Goal: Transaction & Acquisition: Book appointment/travel/reservation

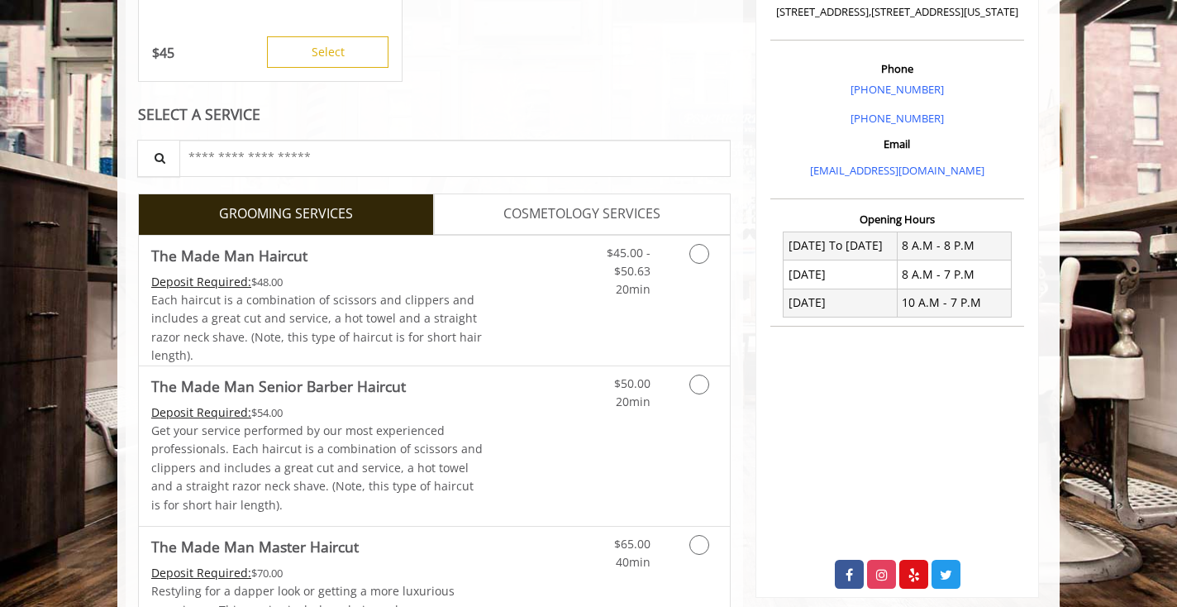
scroll to position [548, 0]
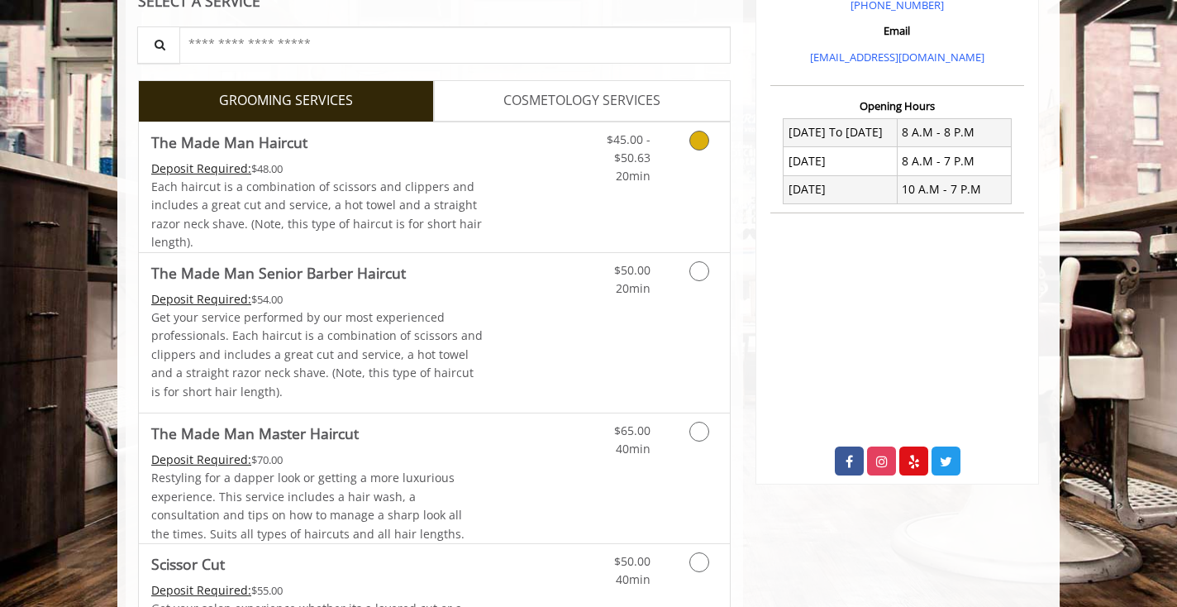
click at [579, 177] on div "$45.00 - $50.63 20min" at bounding box center [615, 154] width 93 height 64
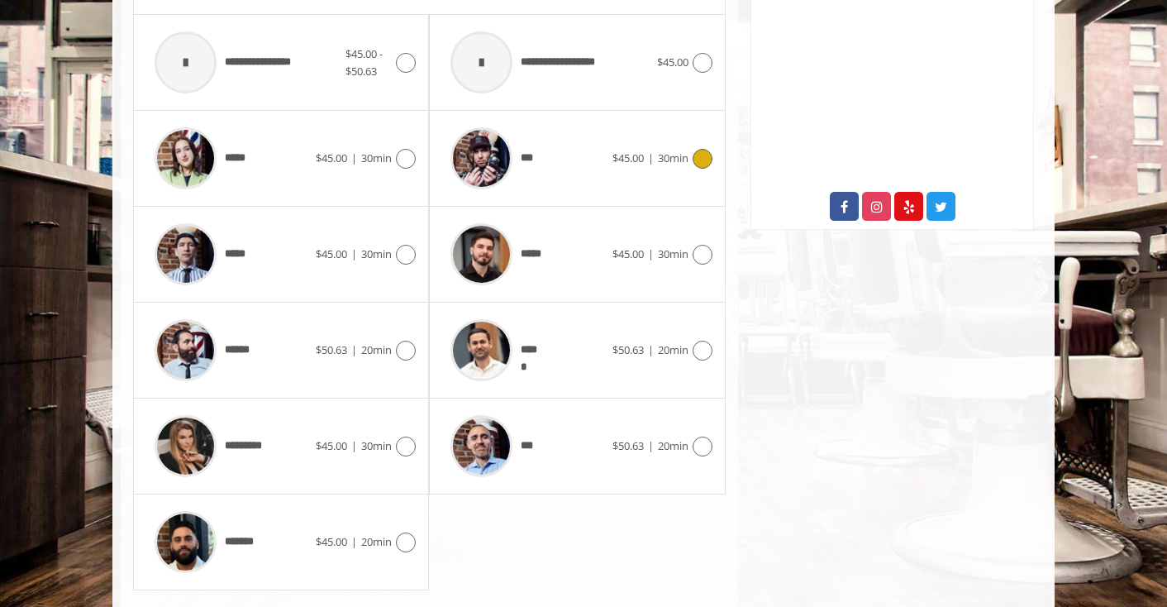
scroll to position [843, 0]
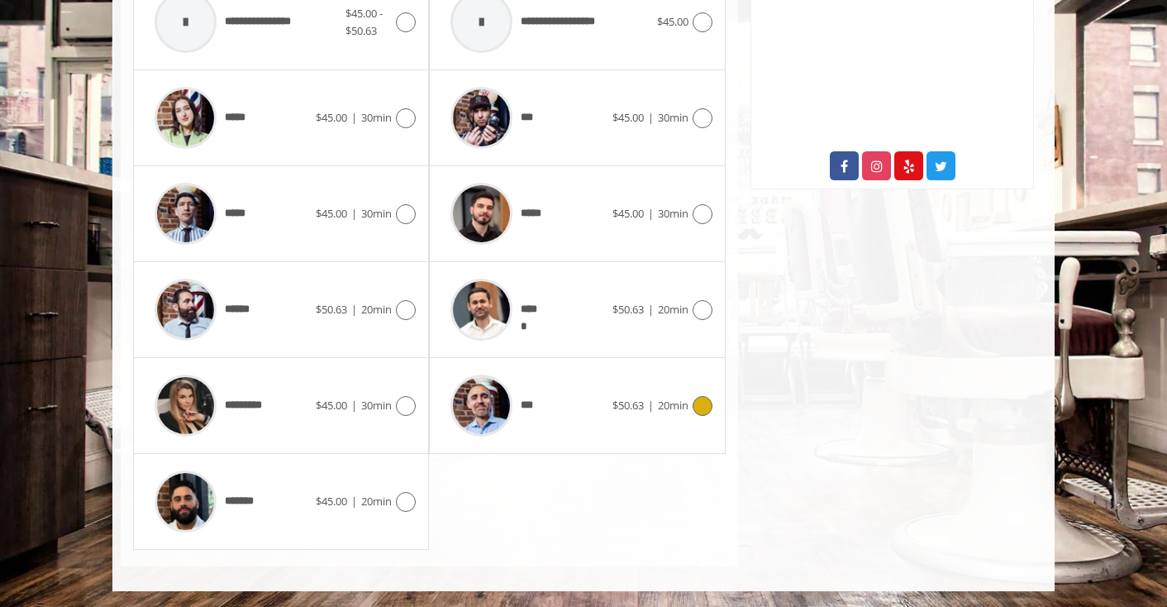
click at [539, 397] on span "***" at bounding box center [531, 405] width 21 height 17
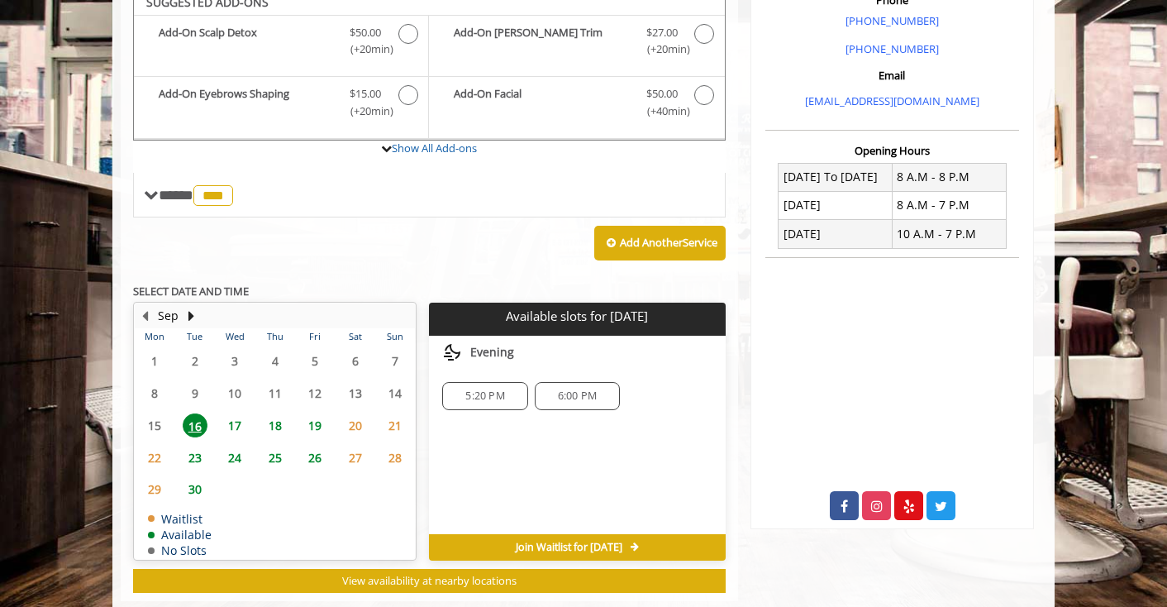
scroll to position [491, 0]
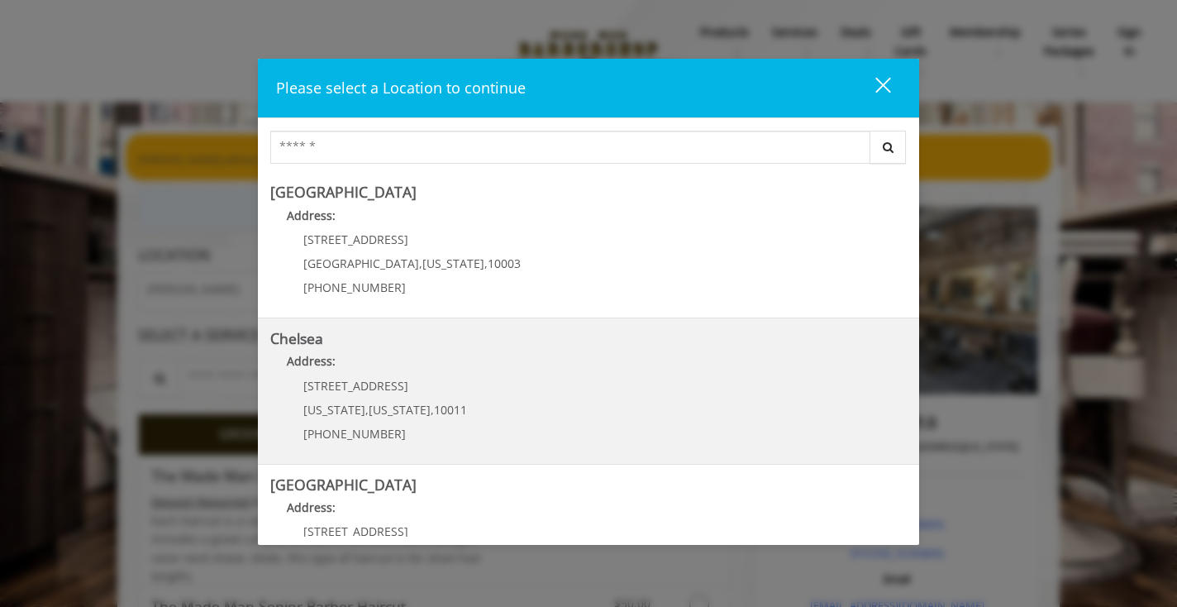
click at [443, 378] on p "Address:" at bounding box center [588, 365] width 636 height 26
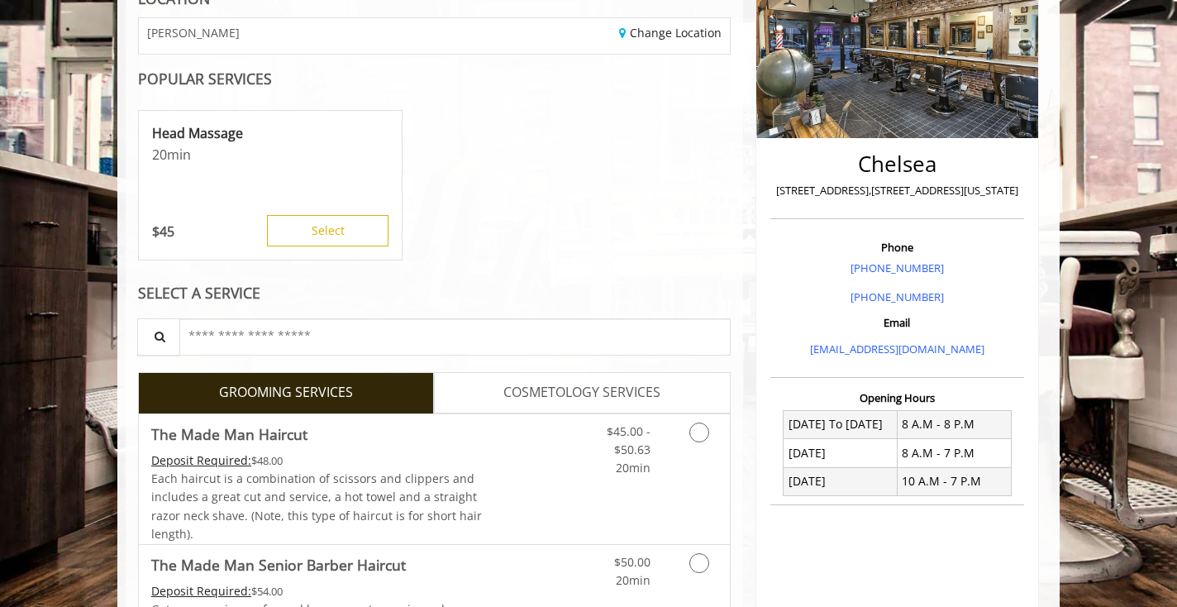
scroll to position [297, 0]
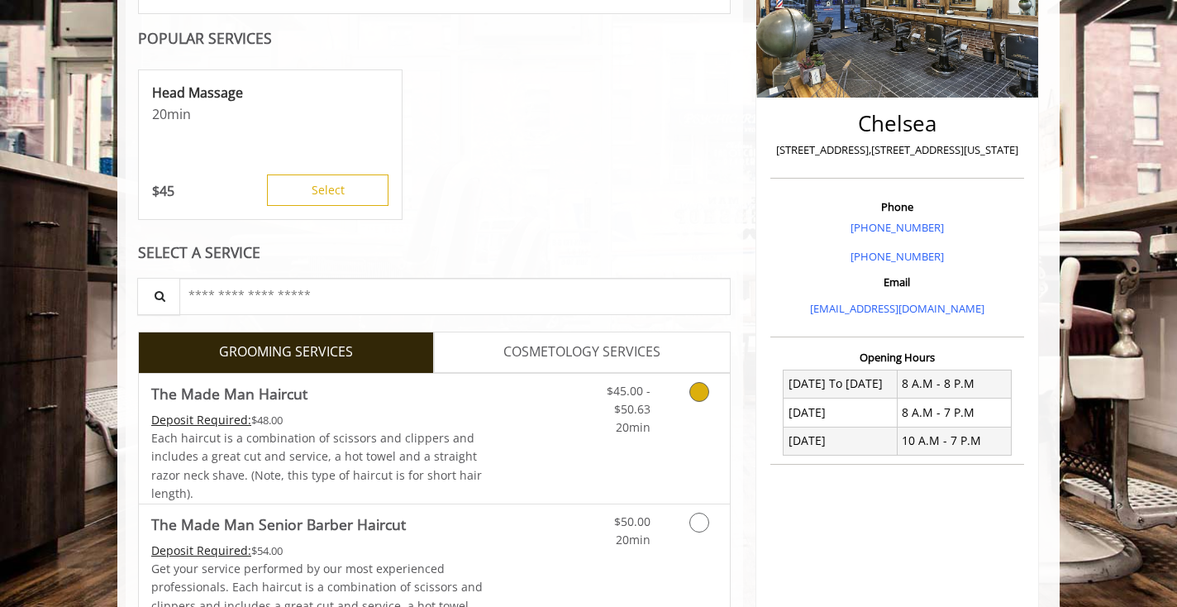
click at [691, 392] on icon "Grooming services" at bounding box center [699, 392] width 20 height 20
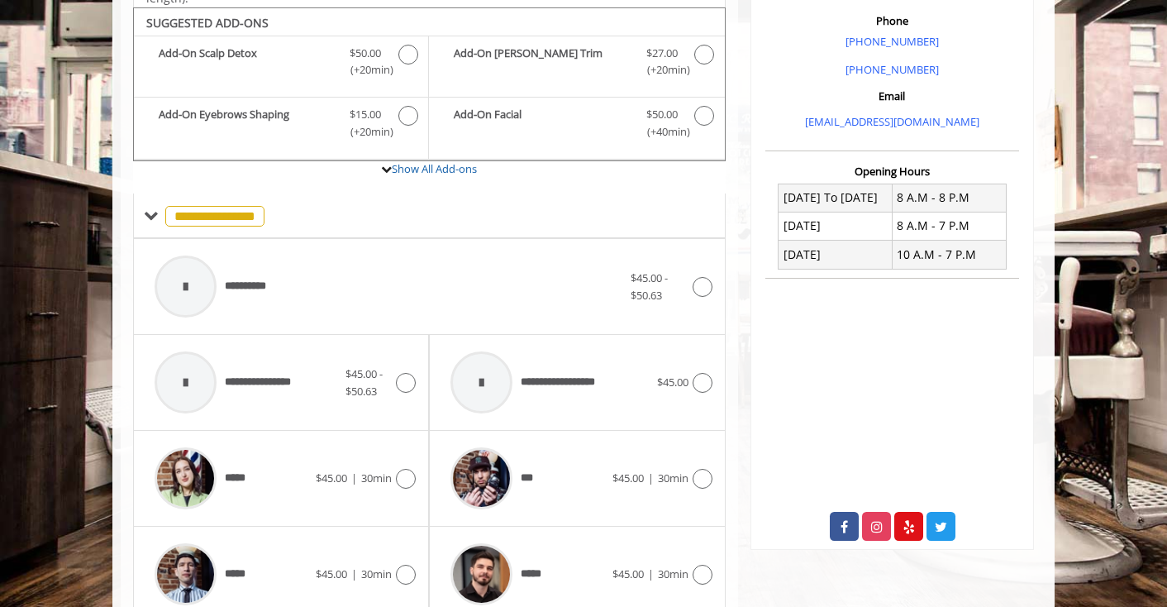
scroll to position [490, 0]
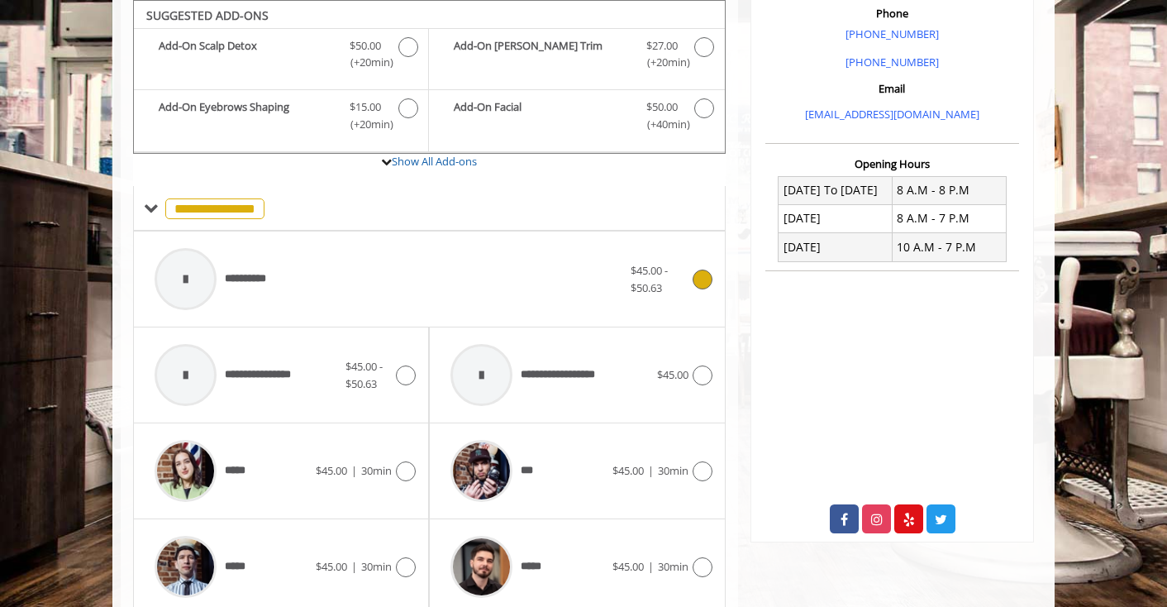
click at [615, 279] on div "**********" at bounding box center [388, 279] width 484 height 79
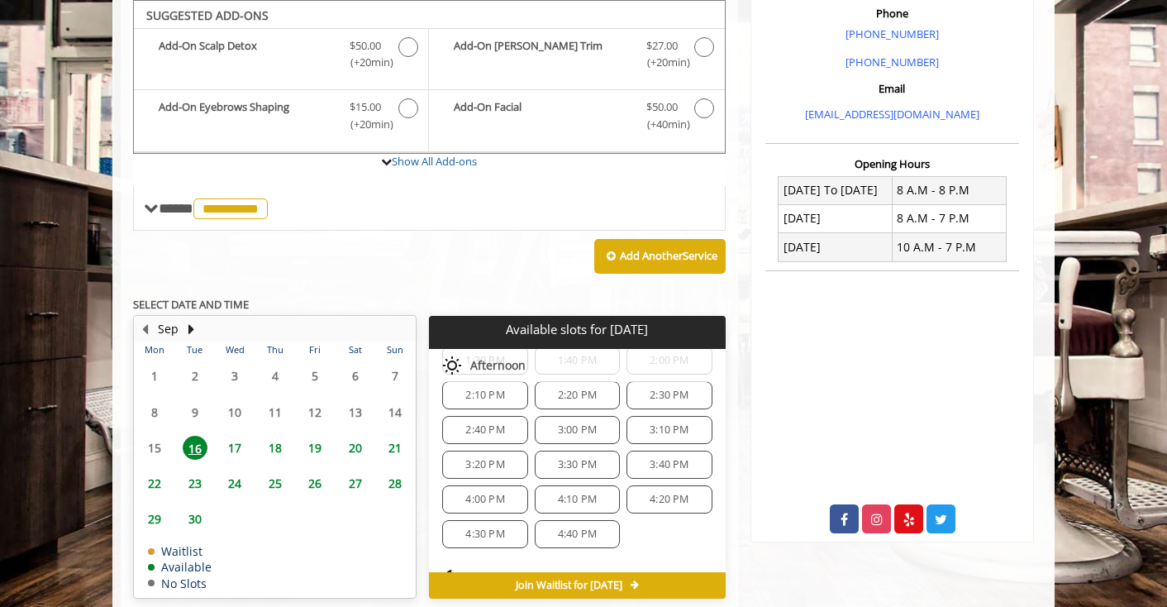
scroll to position [491, 0]
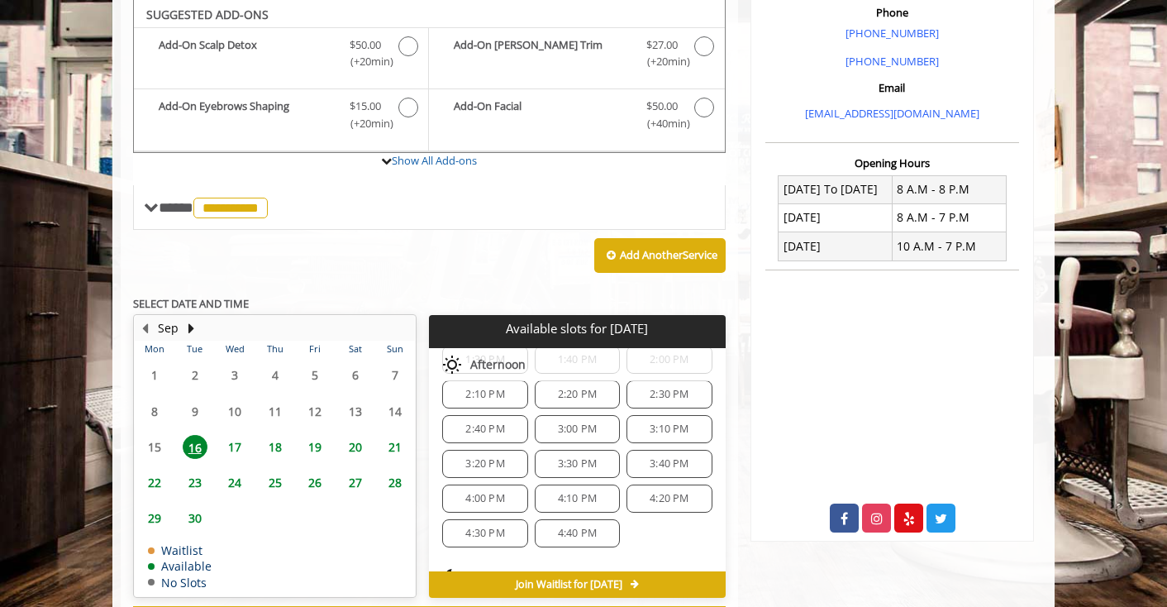
click at [500, 499] on span "4:00 PM" at bounding box center [484, 498] width 39 height 13
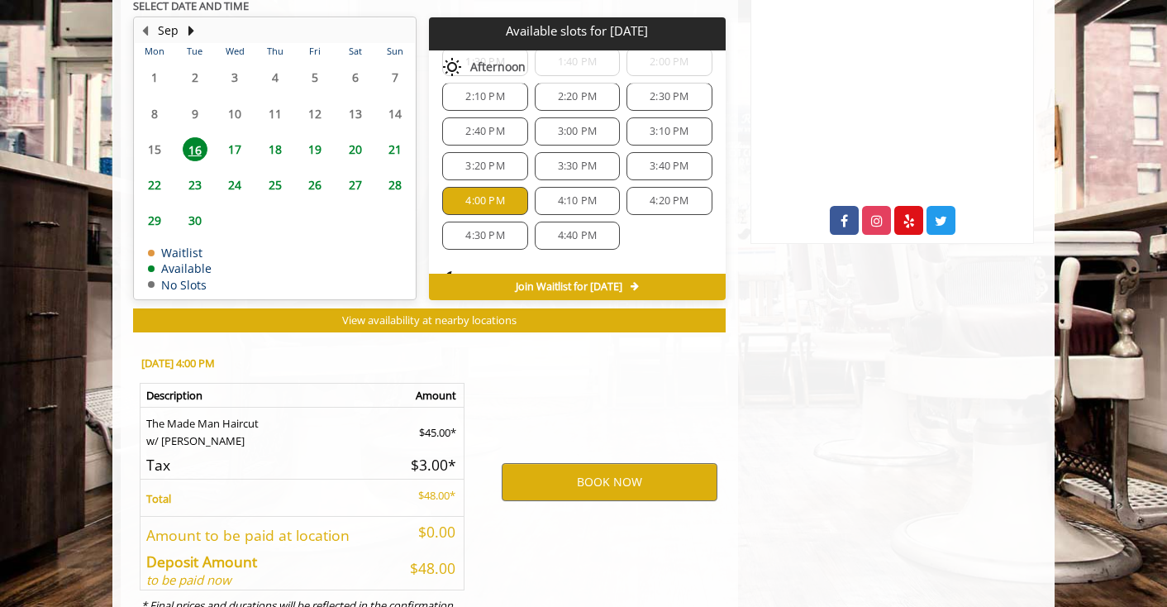
scroll to position [861, 0]
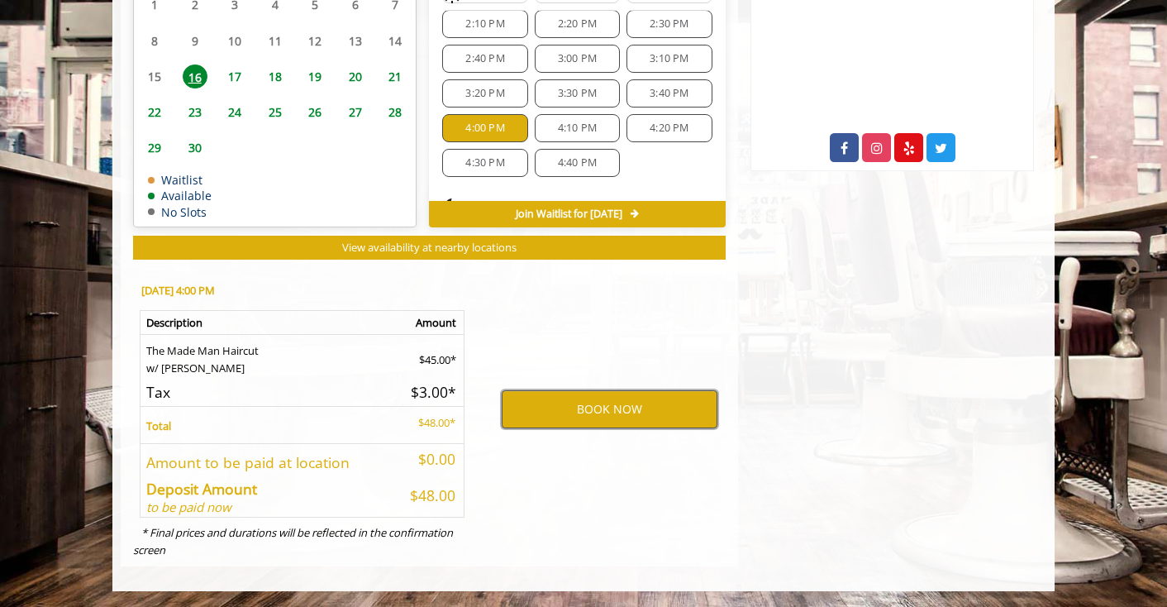
click at [560, 398] on button "BOOK NOW" at bounding box center [610, 409] width 216 height 38
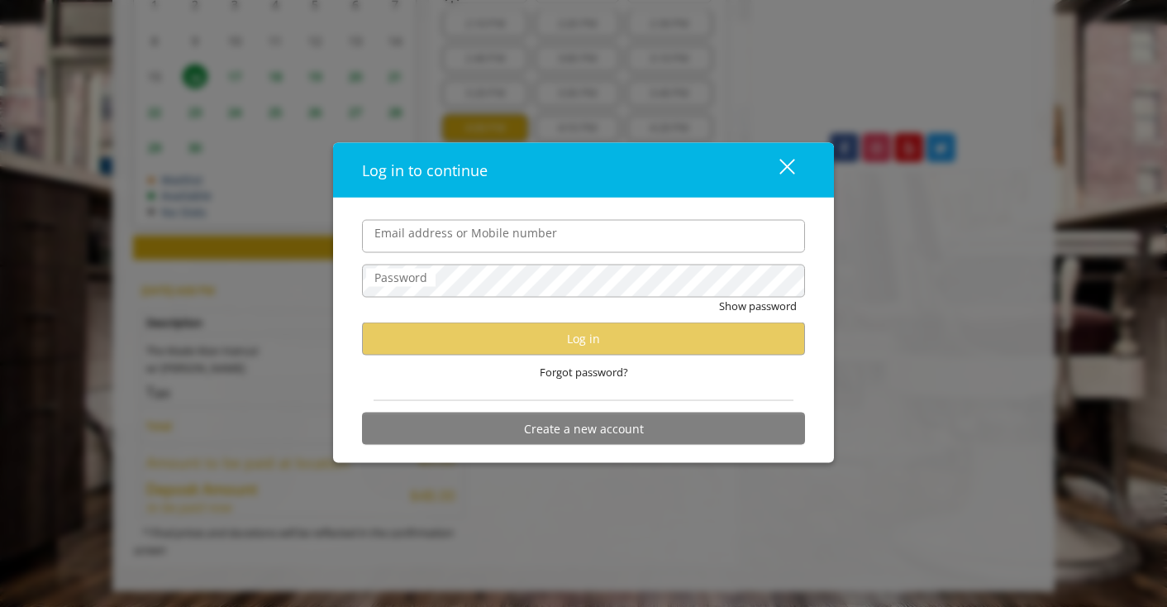
type input "**********"
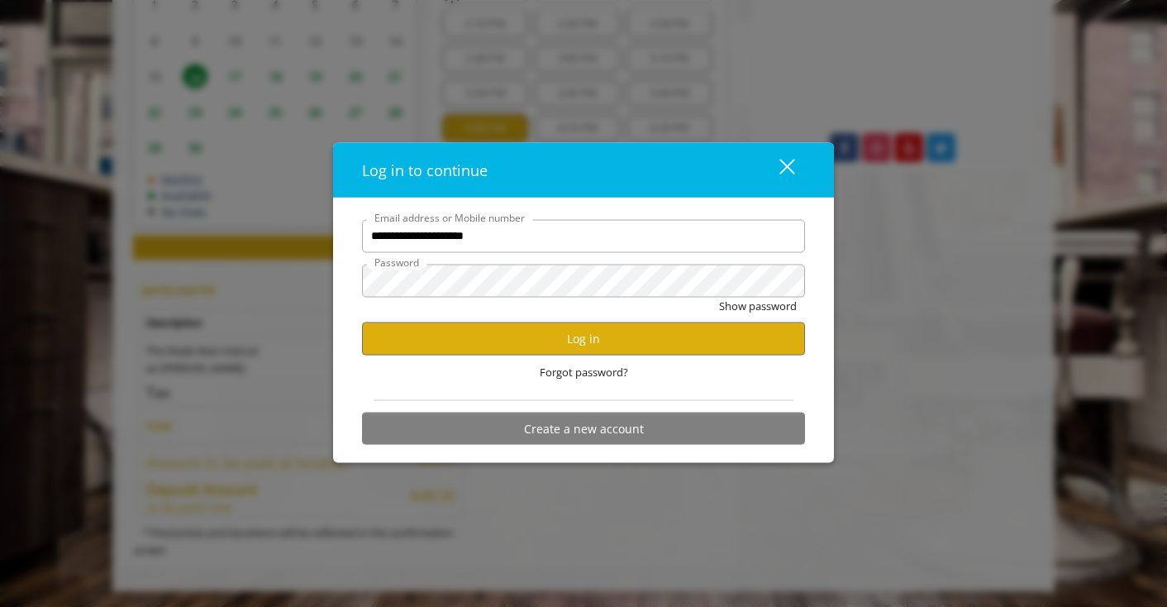
scroll to position [0, 0]
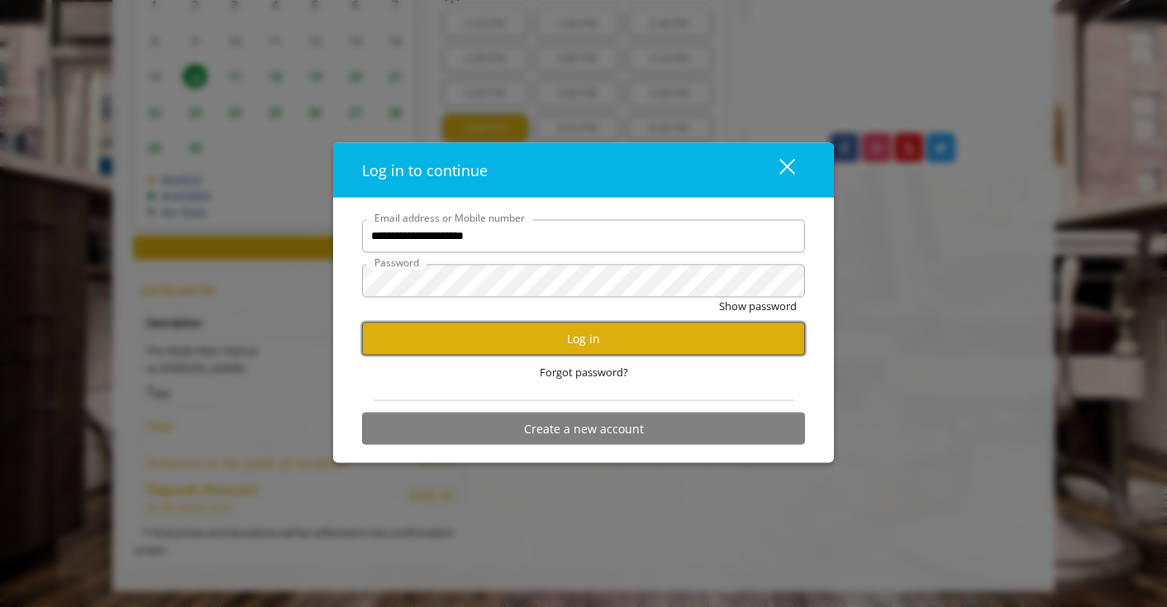
click at [550, 341] on button "Log in" at bounding box center [583, 338] width 443 height 32
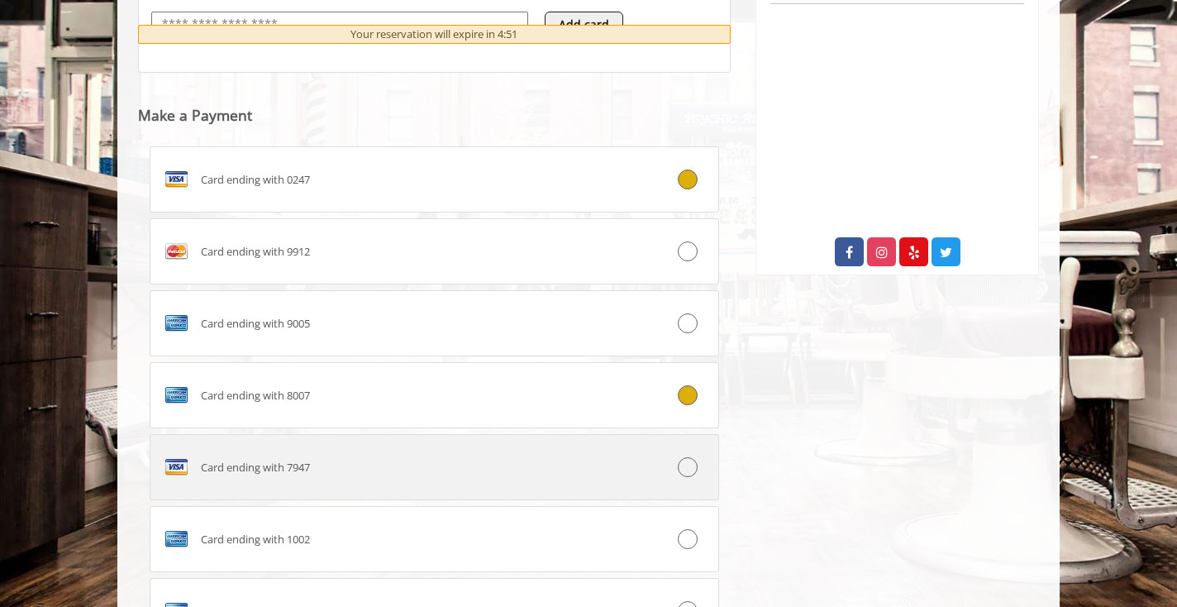
scroll to position [755, 0]
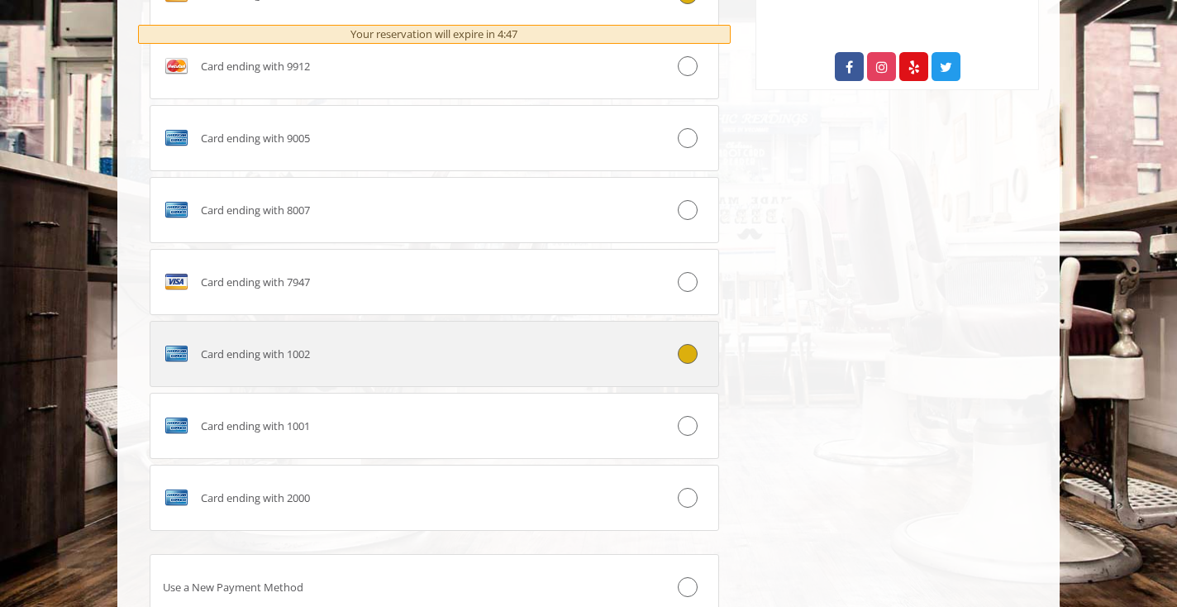
click at [373, 370] on label "Card ending with 1002" at bounding box center [434, 354] width 569 height 66
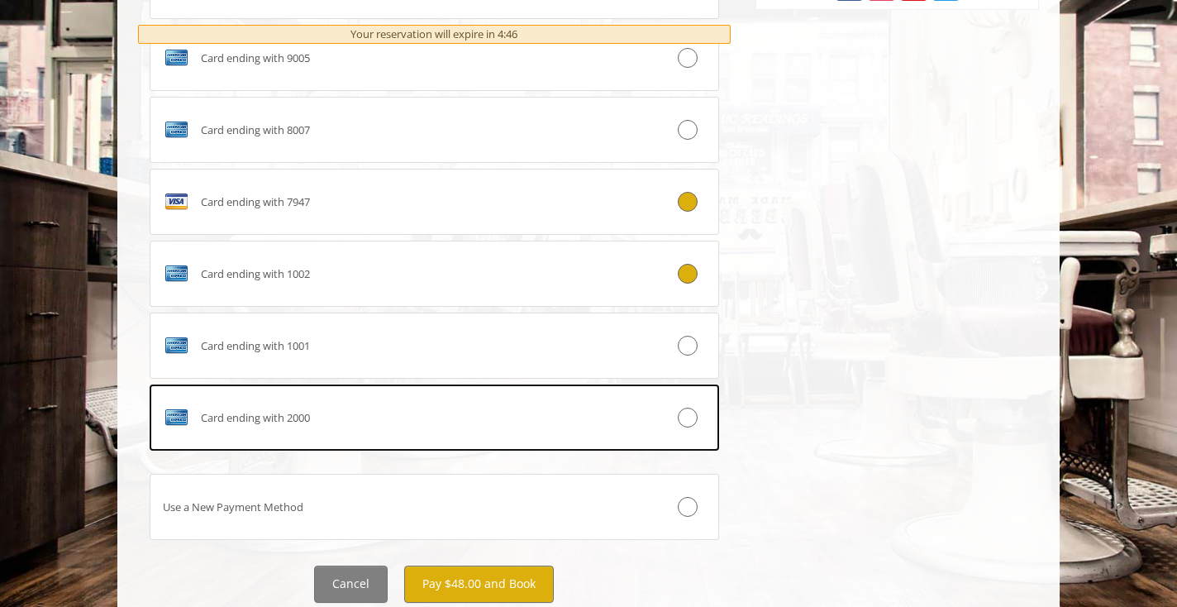
scroll to position [1052, 0]
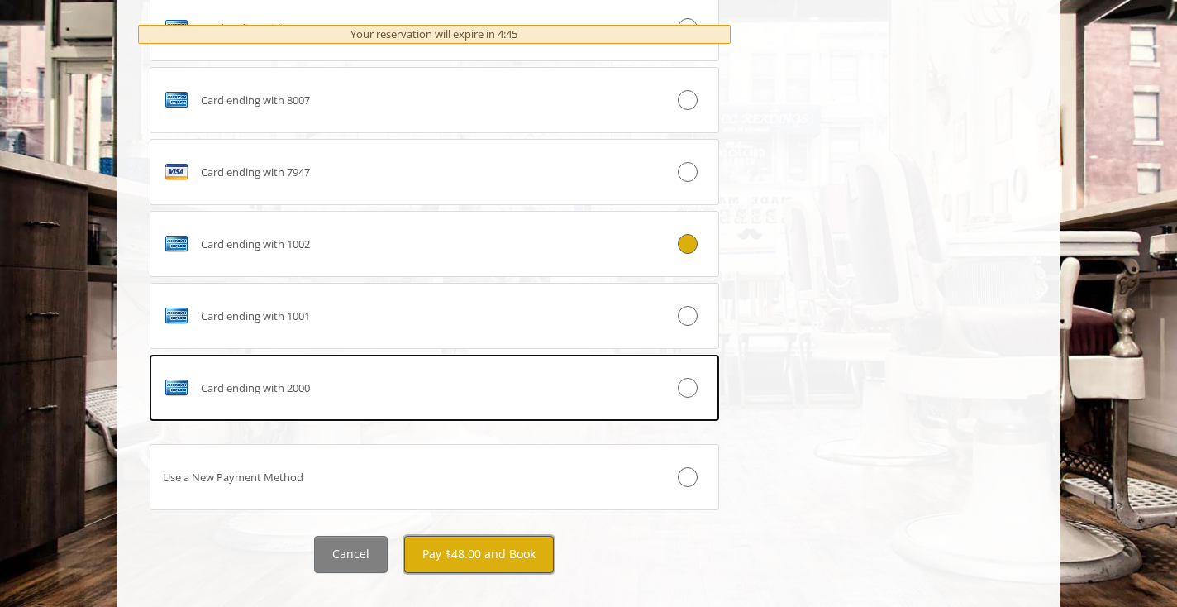
click at [481, 556] on button "Pay $48.00 and Book" at bounding box center [479, 554] width 150 height 37
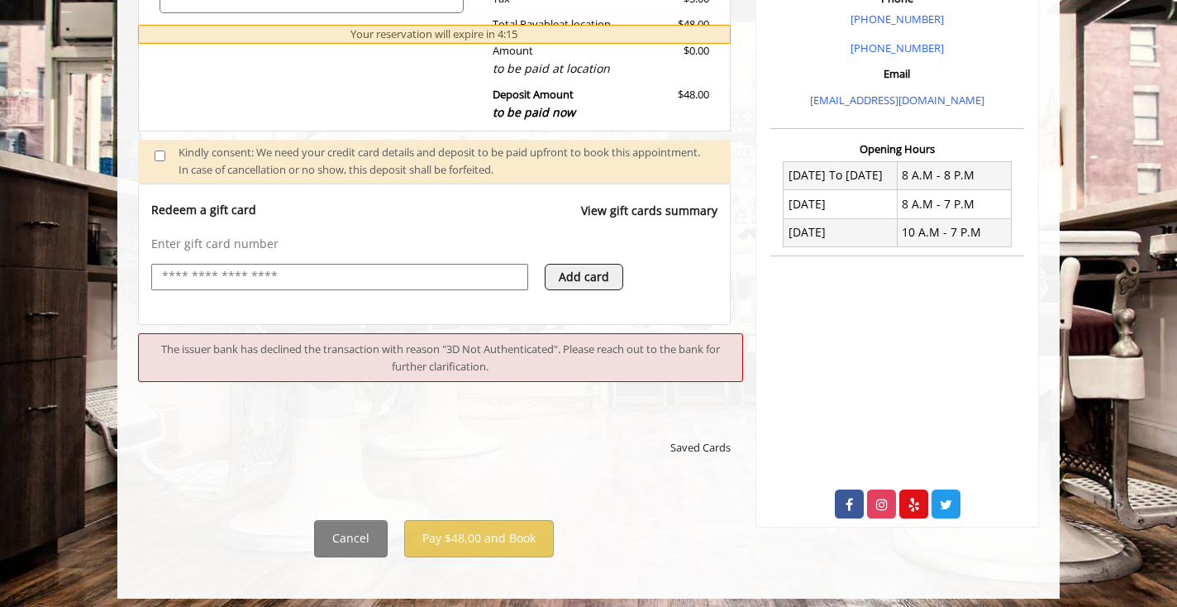
scroll to position [512, 0]
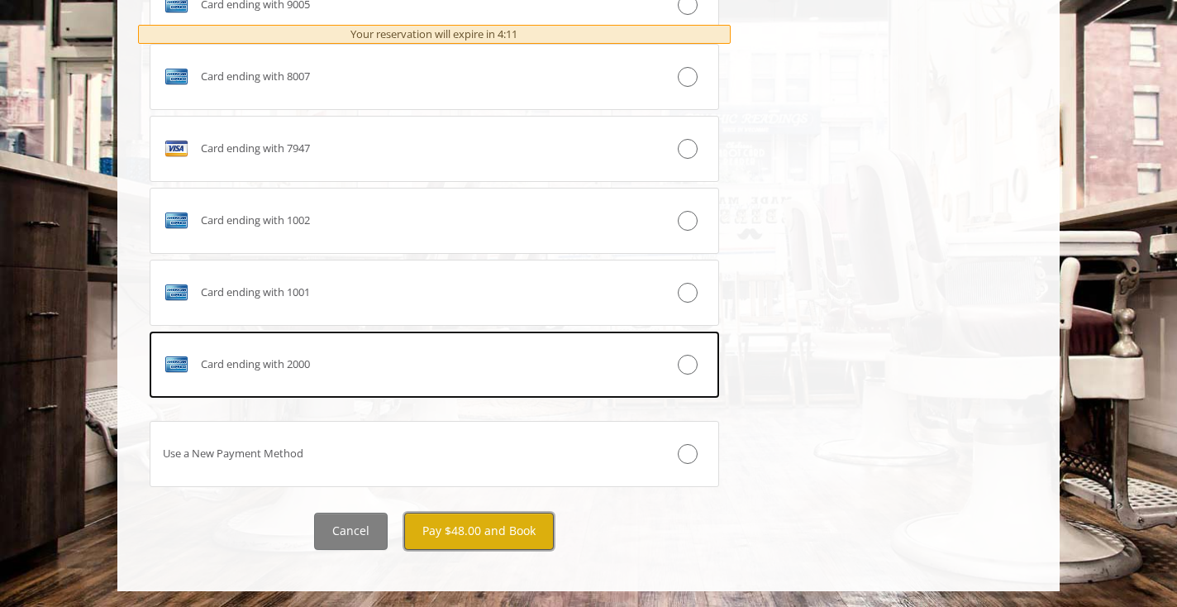
click at [472, 537] on button "Pay $48.00 and Book" at bounding box center [479, 530] width 150 height 37
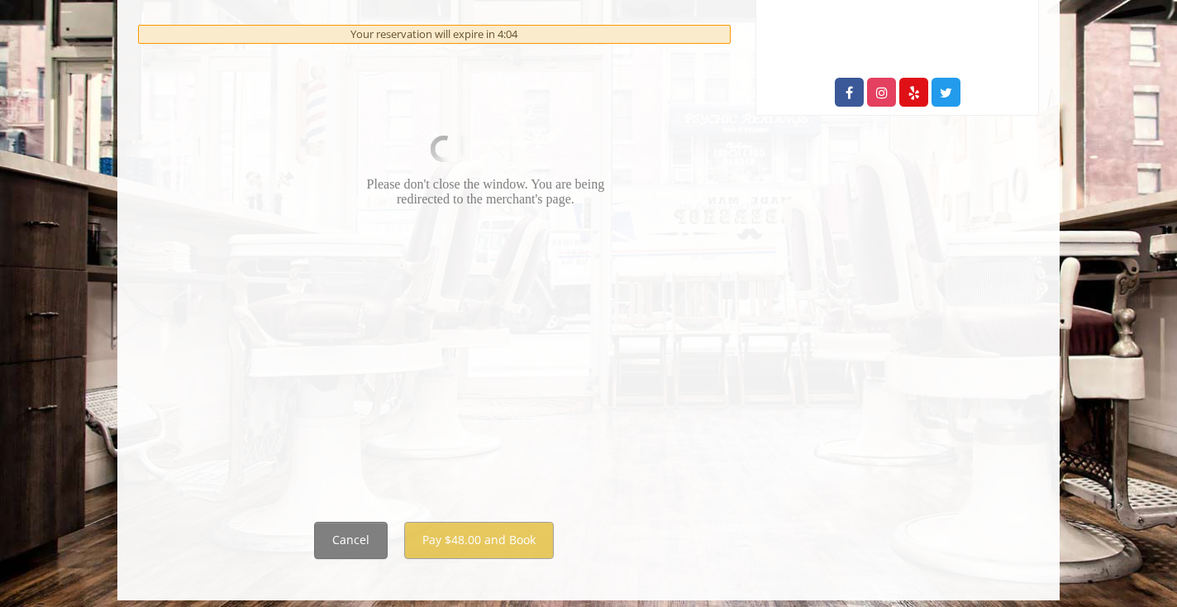
scroll to position [915, 0]
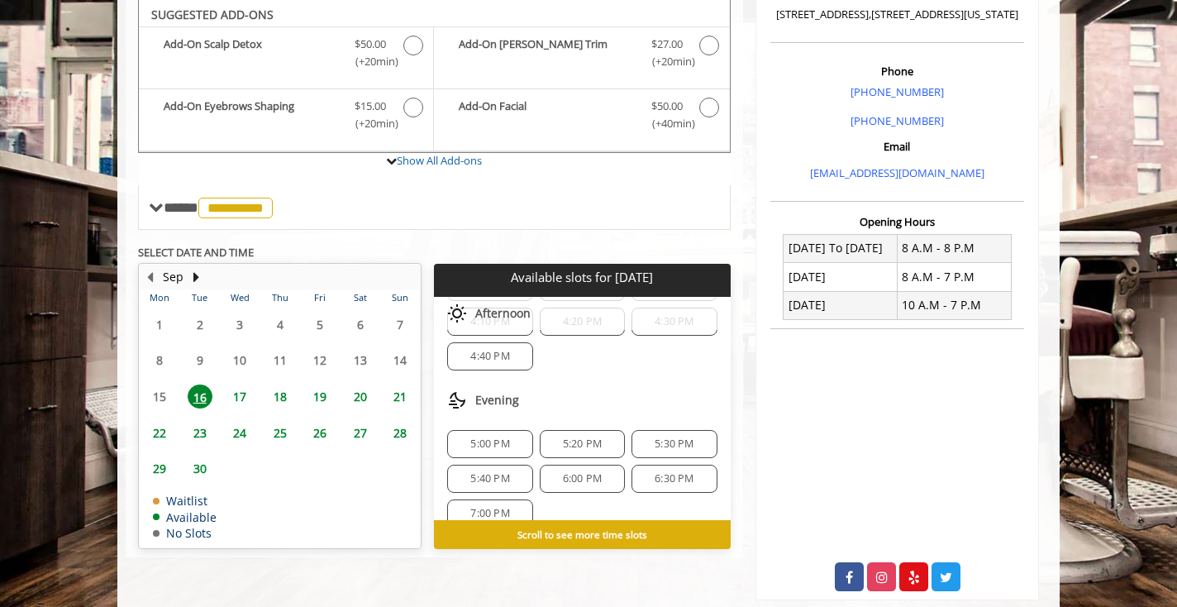
scroll to position [195, 0]
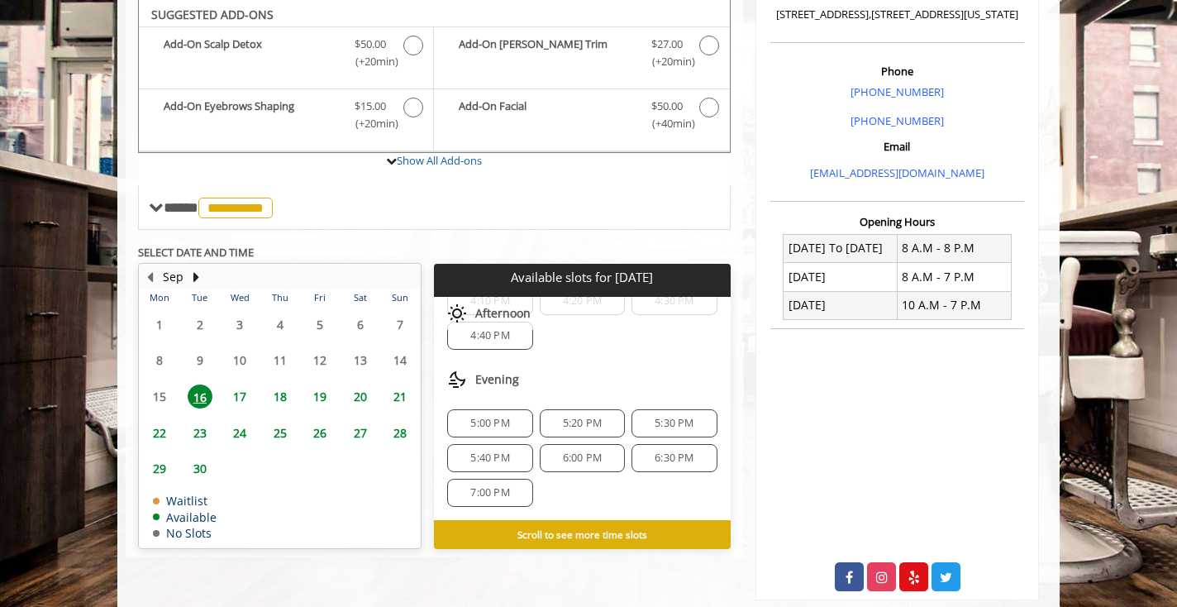
click at [579, 460] on span "6:00 PM" at bounding box center [582, 457] width 39 height 13
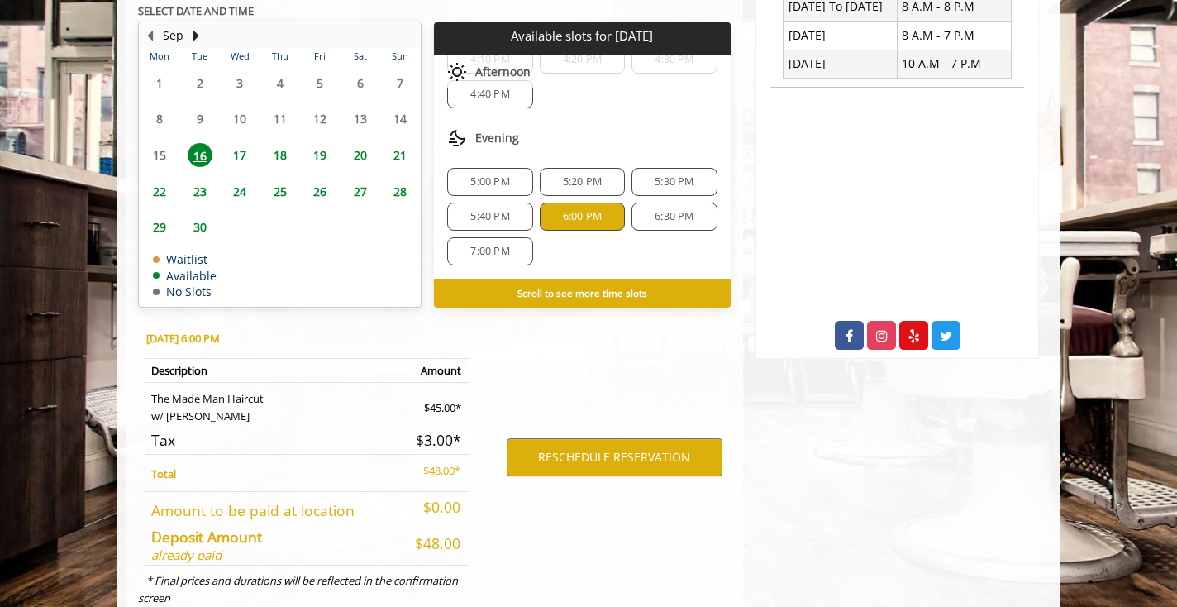
scroll to position [722, 0]
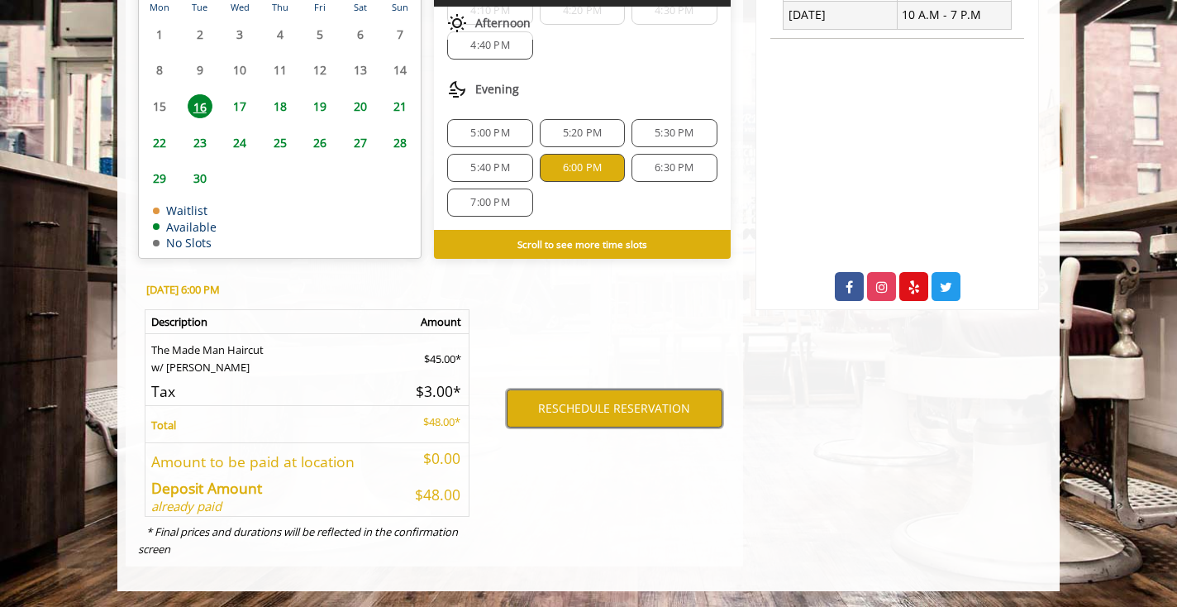
click at [583, 417] on button "RESCHEDULE RESERVATION" at bounding box center [615, 408] width 216 height 38
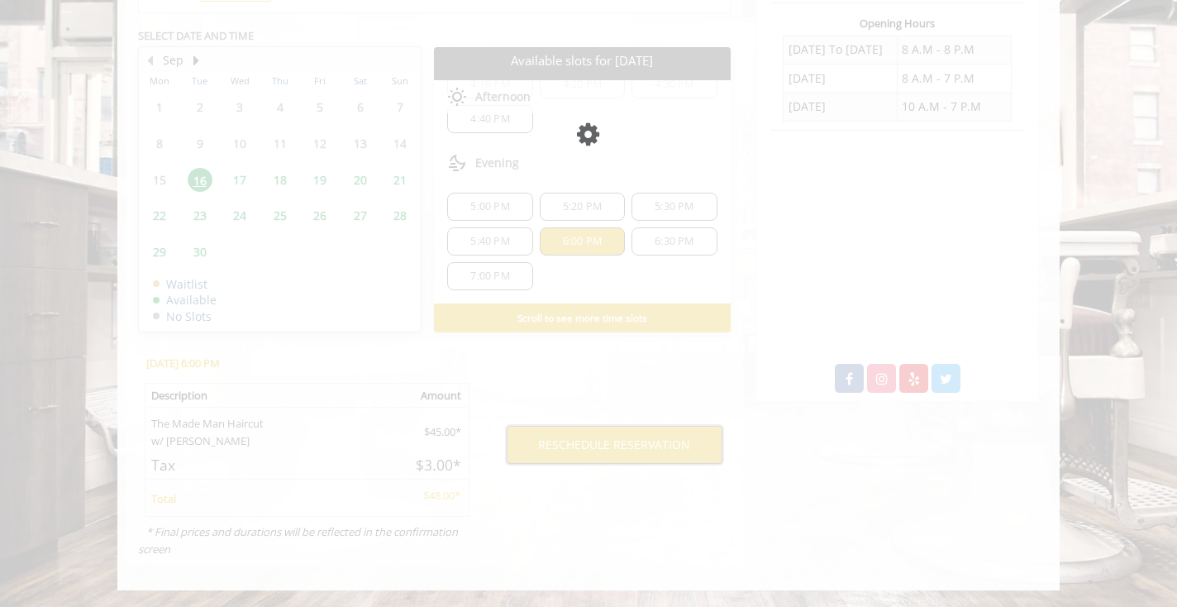
scroll to position [631, 0]
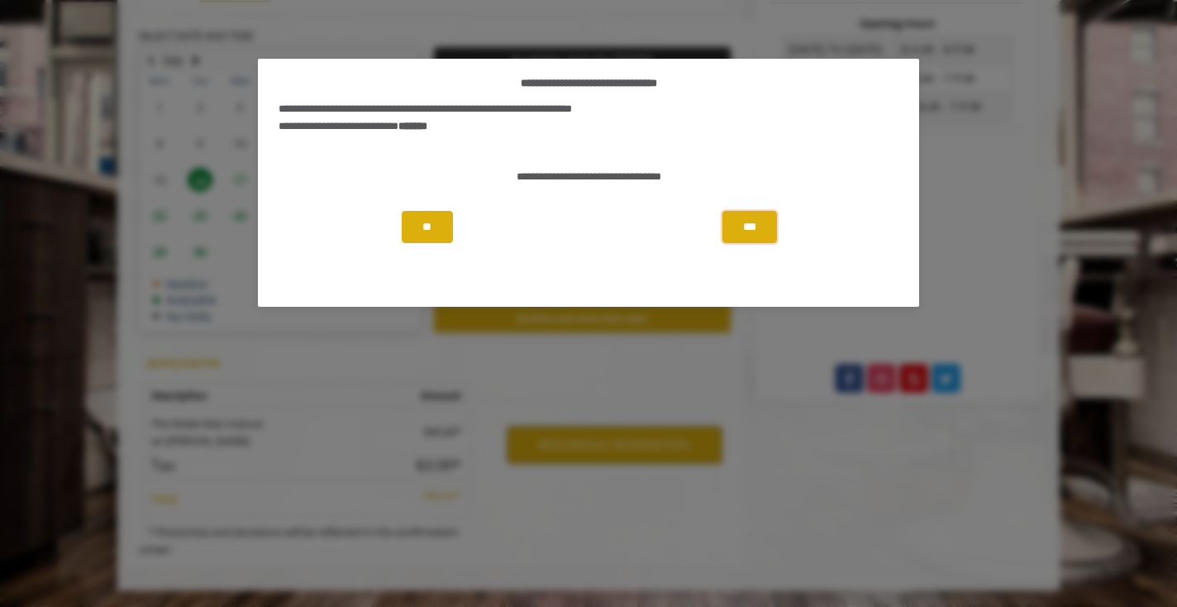
click at [741, 232] on button "***" at bounding box center [749, 227] width 55 height 32
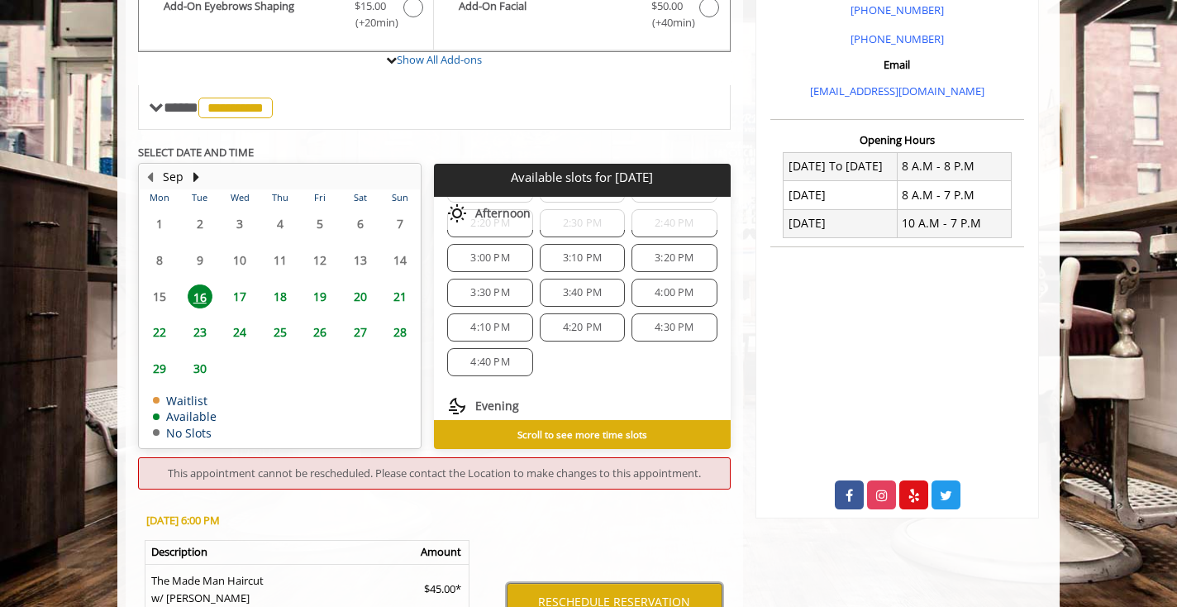
scroll to position [64, 0]
